Goal: Book appointment/travel/reservation

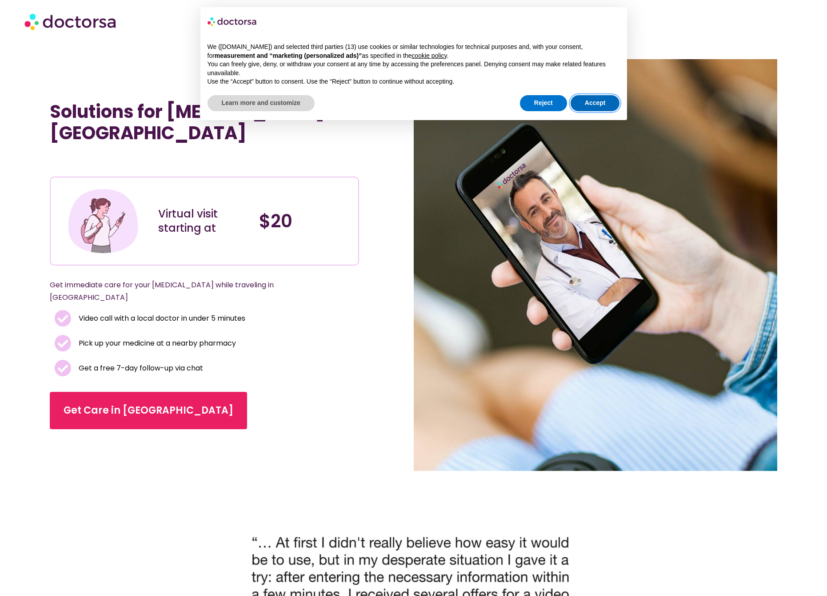
click at [603, 98] on button "Accept" at bounding box center [595, 103] width 49 height 16
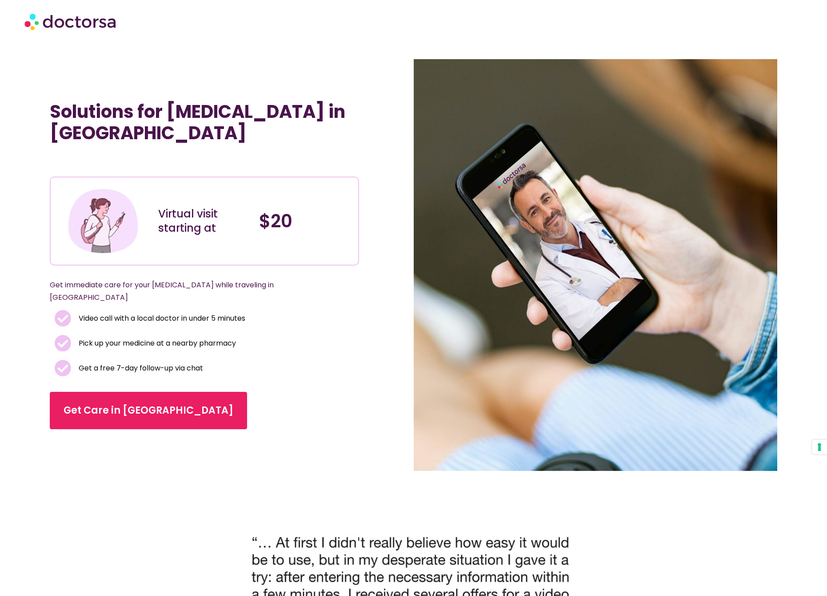
drag, startPoint x: 234, startPoint y: 41, endPoint x: 287, endPoint y: 40, distance: 52.5
click at [237, 40] on section at bounding box center [413, 21] width 827 height 43
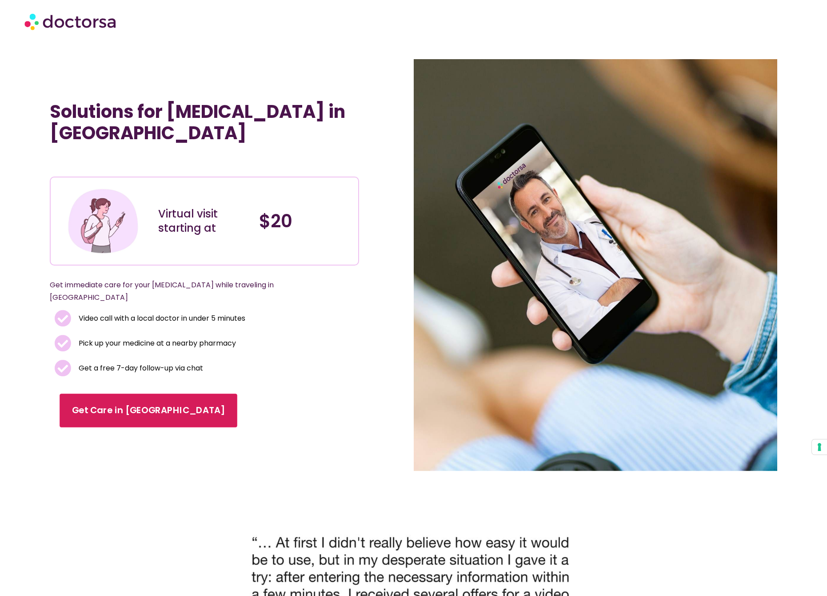
click at [106, 393] on link "Get Care in [GEOGRAPHIC_DATA]" at bounding box center [149, 410] width 178 height 34
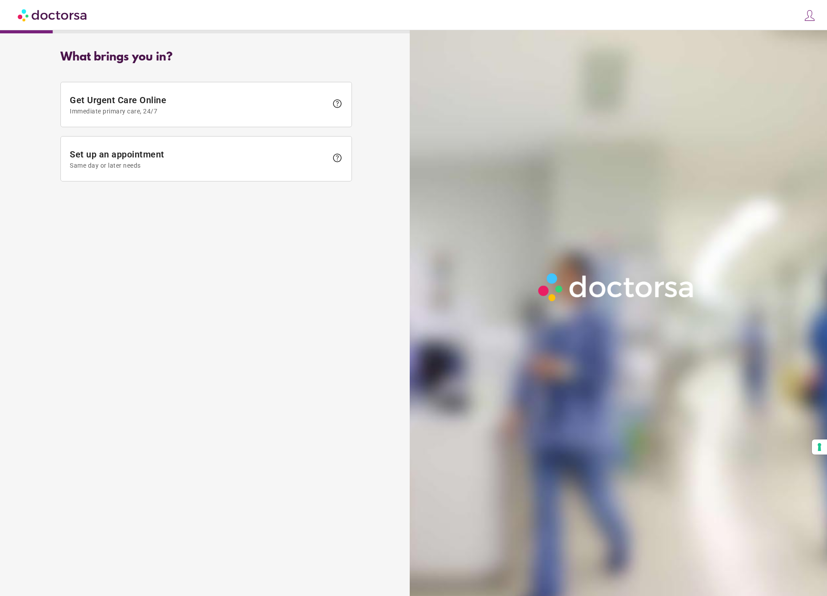
drag, startPoint x: 93, startPoint y: 150, endPoint x: 405, endPoint y: 149, distance: 312.5
click at [93, 150] on span "Set up an appointment Same day or later needs" at bounding box center [199, 159] width 258 height 20
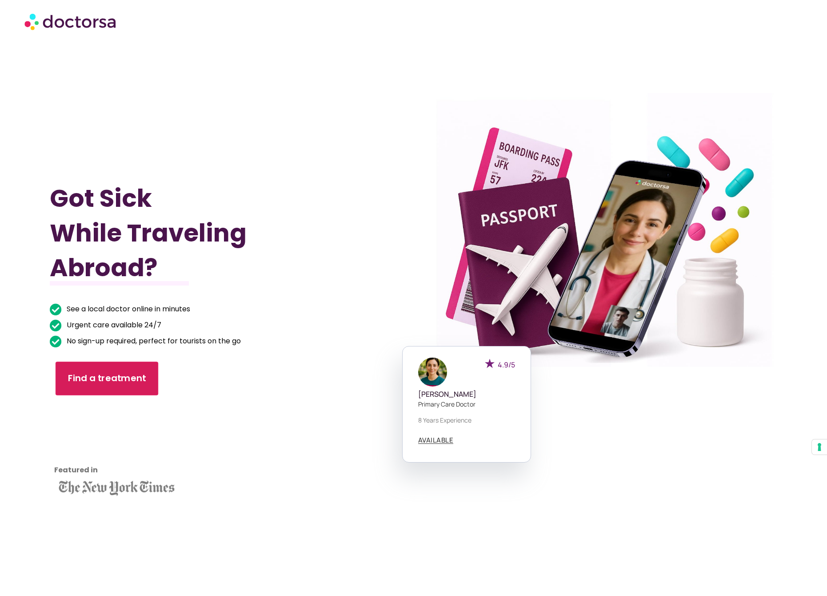
click at [104, 383] on span "Find a treatment" at bounding box center [107, 378] width 78 height 13
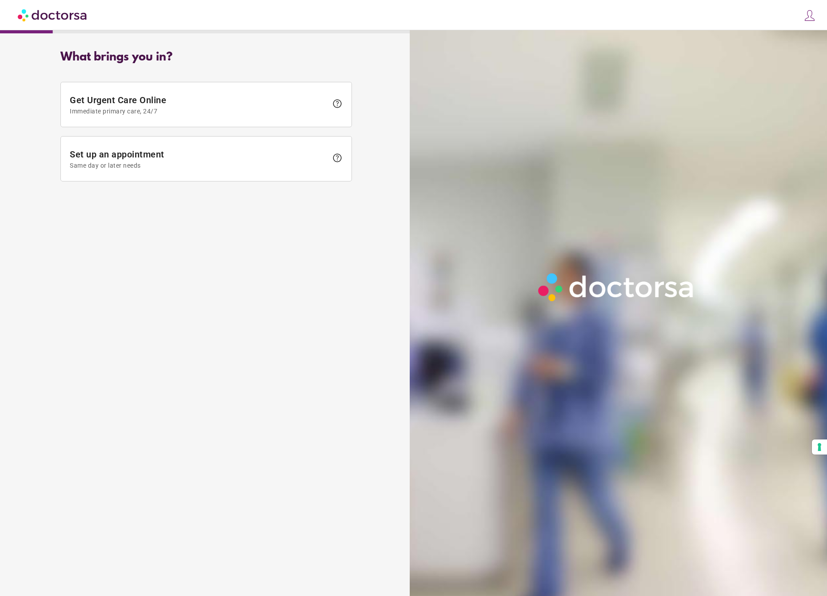
click at [84, 157] on span "Set up an appointment Same day or later needs" at bounding box center [199, 159] width 258 height 20
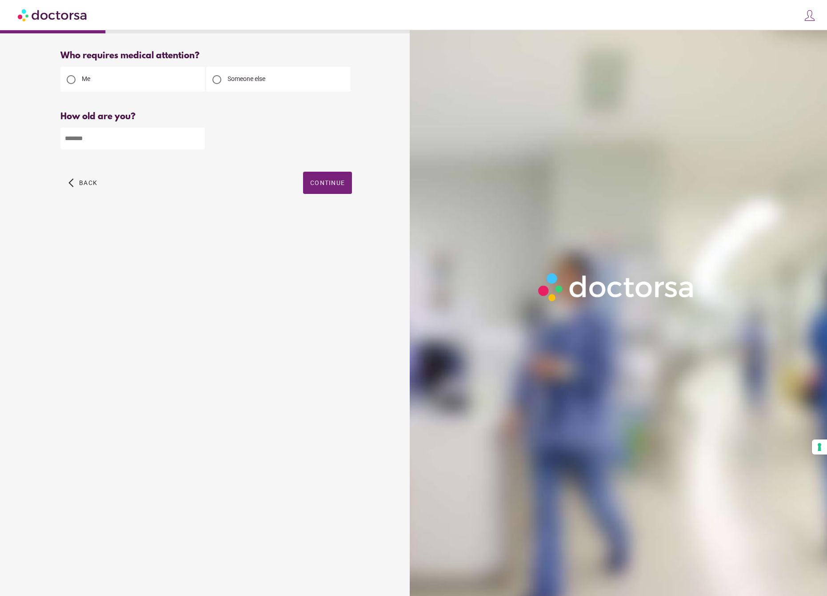
click at [221, 79] on div at bounding box center [217, 80] width 18 height 18
click at [195, 141] on input "*" at bounding box center [132, 139] width 144 height 22
drag, startPoint x: 76, startPoint y: 126, endPoint x: 158, endPoint y: 161, distance: 89.0
click at [75, 136] on div "How old are you? How old is the patient? * Please enter your age" at bounding box center [206, 137] width 292 height 51
click at [195, 138] on input "*" at bounding box center [132, 139] width 144 height 22
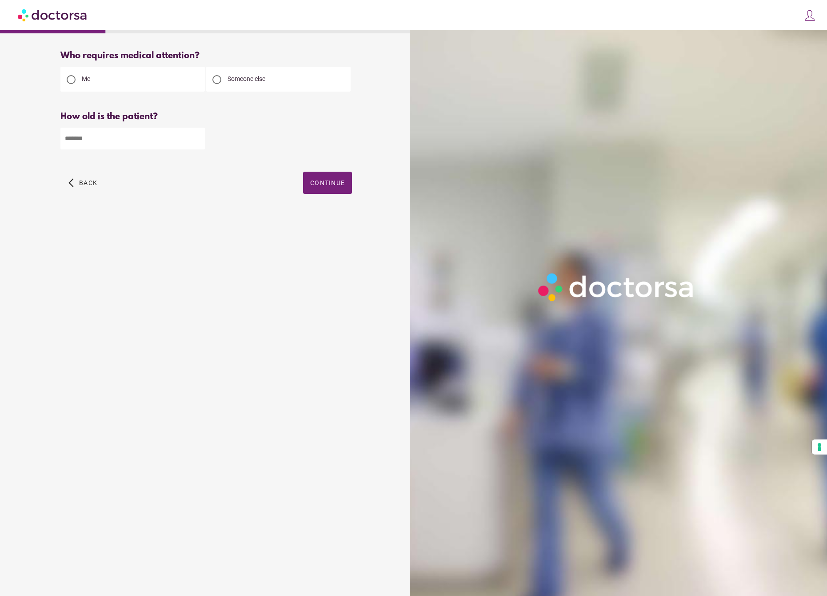
click at [198, 137] on input "*" at bounding box center [132, 139] width 144 height 22
click at [197, 137] on input "*" at bounding box center [132, 139] width 144 height 22
click at [198, 137] on input "*" at bounding box center [132, 139] width 144 height 22
click at [197, 137] on input "*" at bounding box center [132, 139] width 144 height 22
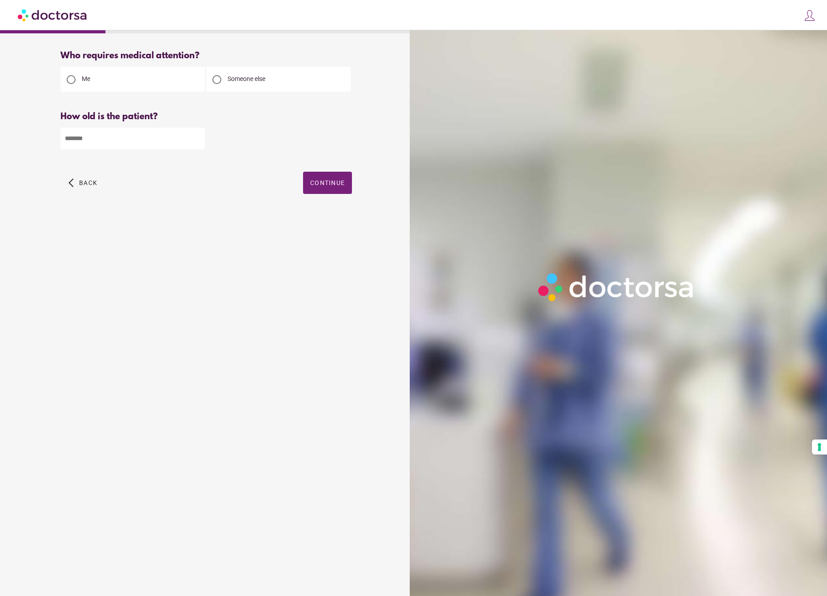
click at [198, 137] on input "*" at bounding box center [132, 139] width 144 height 22
click at [198, 137] on input "**" at bounding box center [132, 139] width 144 height 22
drag, startPoint x: 80, startPoint y: 138, endPoint x: 32, endPoint y: 131, distance: 49.4
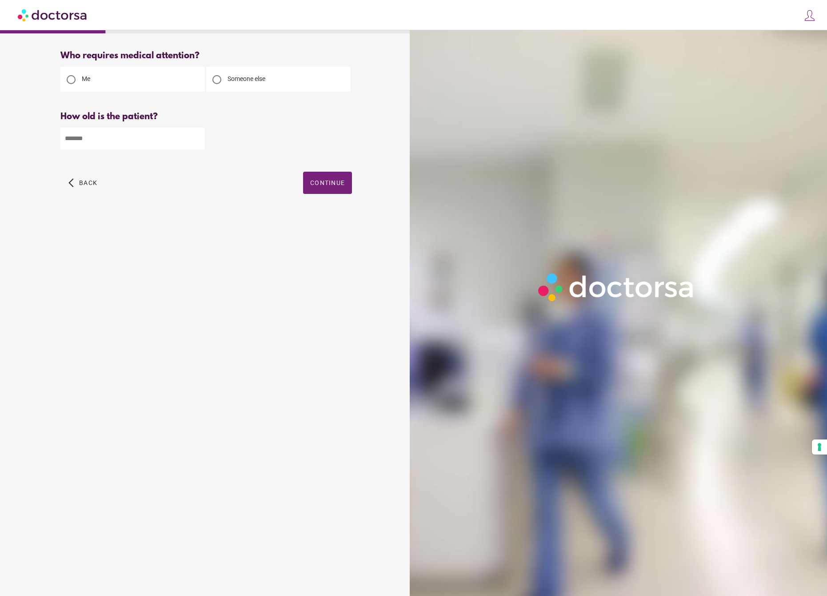
click at [60, 131] on input "**" at bounding box center [132, 139] width 144 height 22
type input "**"
click at [155, 245] on div "What brings you in? Get Urgent Care Online Immediate primary care, 24/7 help Se…" at bounding box center [206, 310] width 404 height 532
click at [317, 186] on span "Continue" at bounding box center [327, 182] width 35 height 7
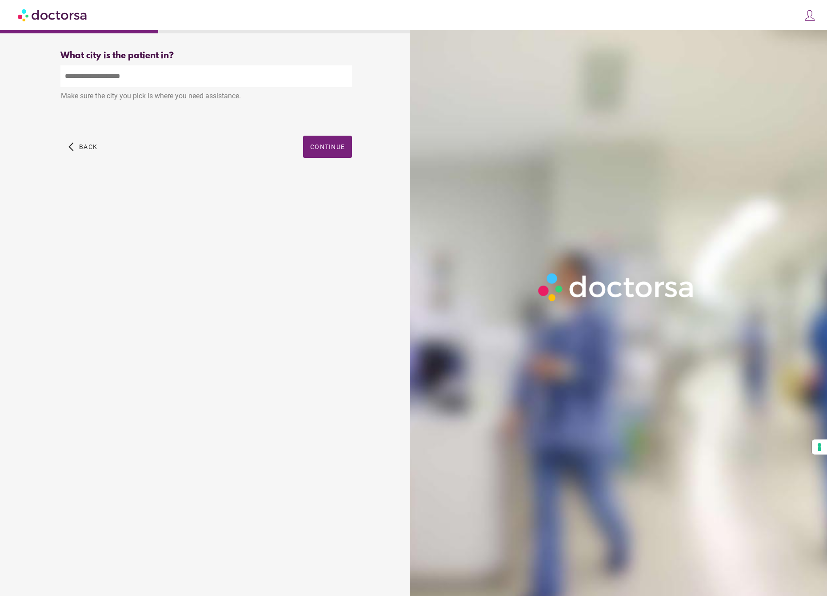
click at [110, 102] on div "Make sure the city you pick is where you need assistance." at bounding box center [206, 97] width 292 height 20
click at [107, 98] on div "Make sure the city you pick is where you need assistance." at bounding box center [206, 97] width 292 height 20
click at [218, 99] on div "Make sure the city you pick is where you need assistance." at bounding box center [206, 97] width 292 height 20
click at [197, 80] on input "text" at bounding box center [206, 76] width 292 height 22
click at [152, 117] on div "Urbanización Puerto de Estepona, Spain" at bounding box center [206, 115] width 291 height 18
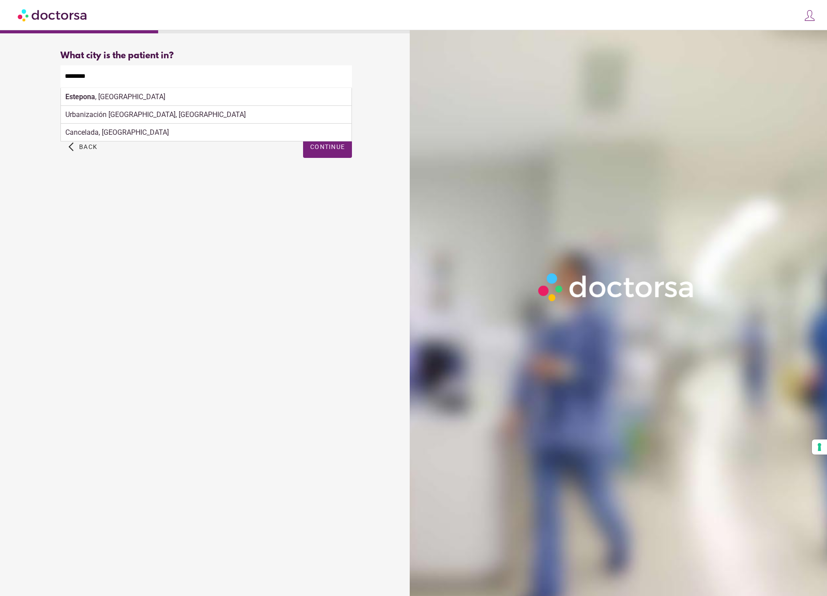
type input "**********"
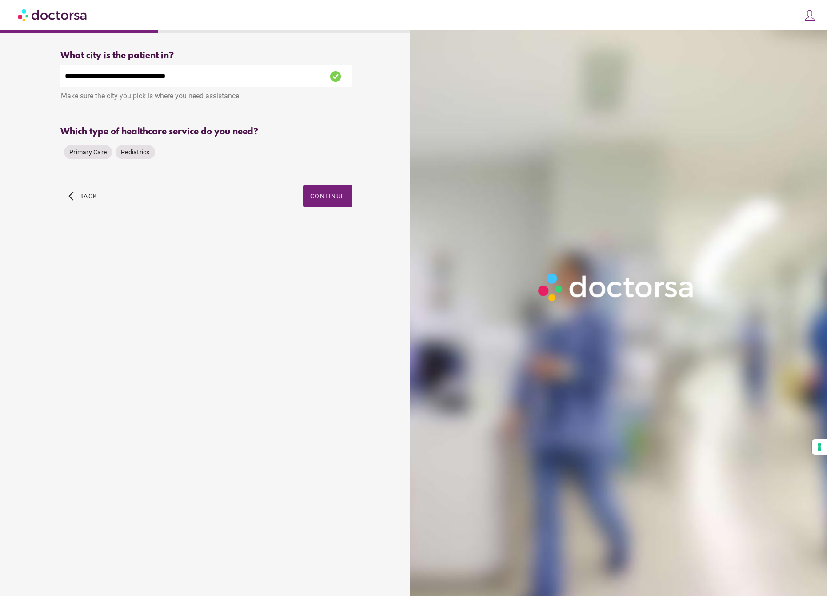
drag, startPoint x: 78, startPoint y: 153, endPoint x: 118, endPoint y: 165, distance: 41.9
click at [78, 153] on span "Primary Care" at bounding box center [87, 151] width 37 height 7
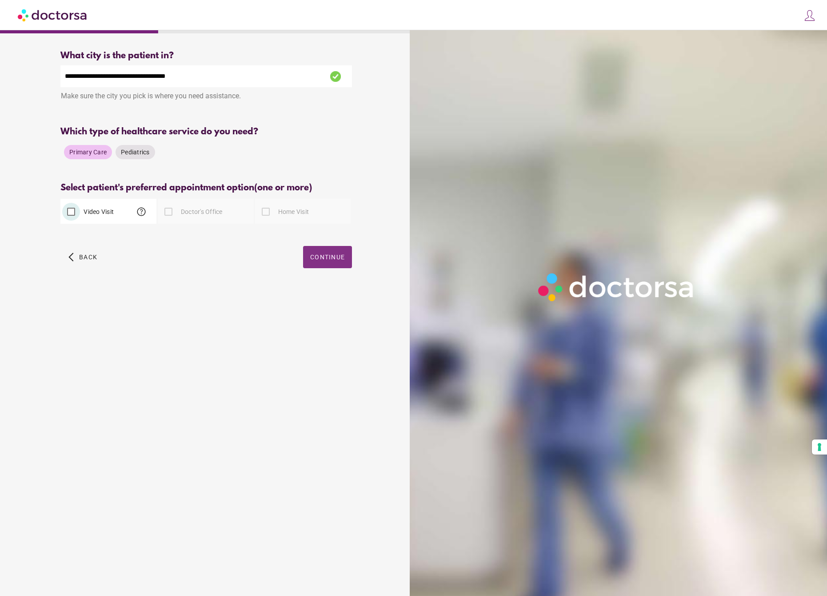
click at [317, 257] on span "Continue" at bounding box center [327, 256] width 35 height 7
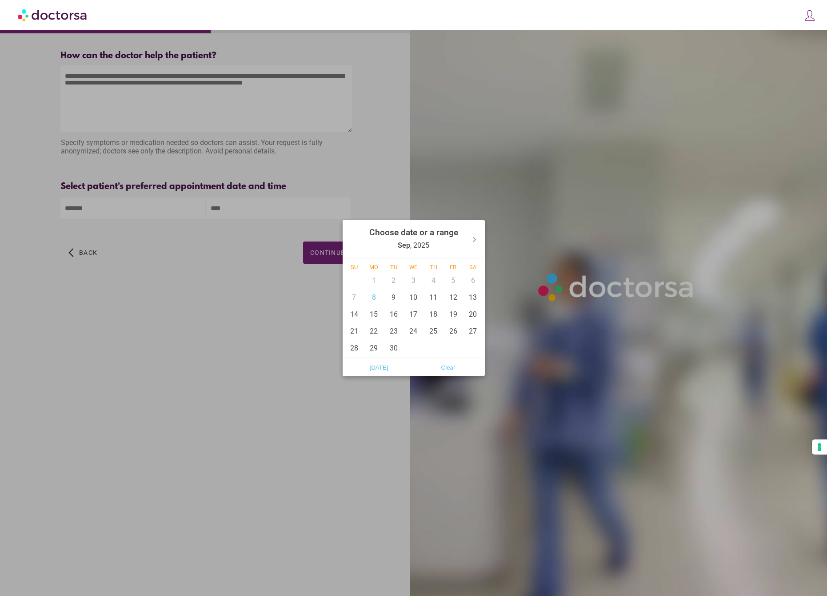
click at [88, 210] on input "text" at bounding box center [132, 208] width 144 height 22
click at [298, 348] on div at bounding box center [413, 298] width 827 height 596
